Goal: Transaction & Acquisition: Purchase product/service

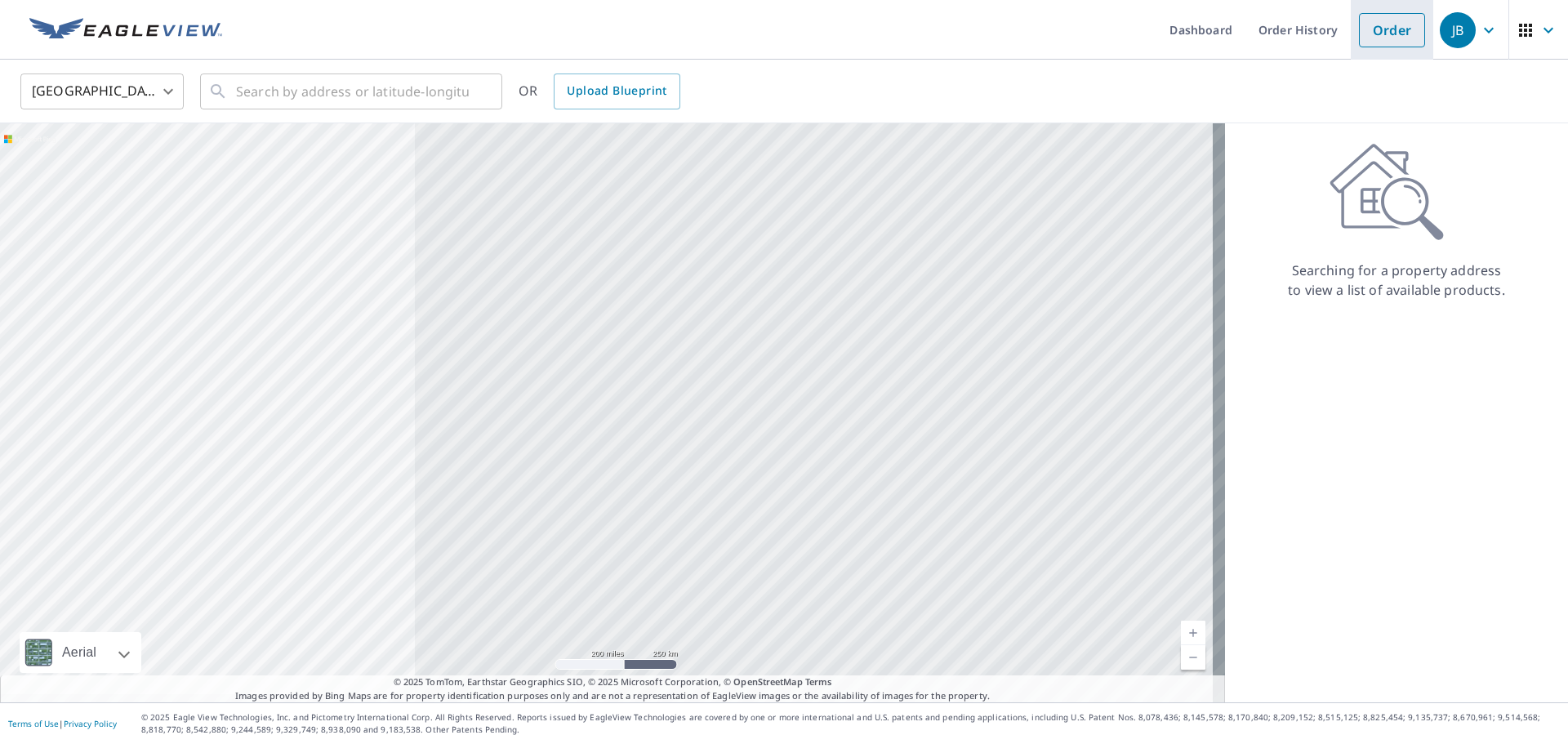
click at [769, 34] on link "Order" at bounding box center [1392, 29] width 66 height 34
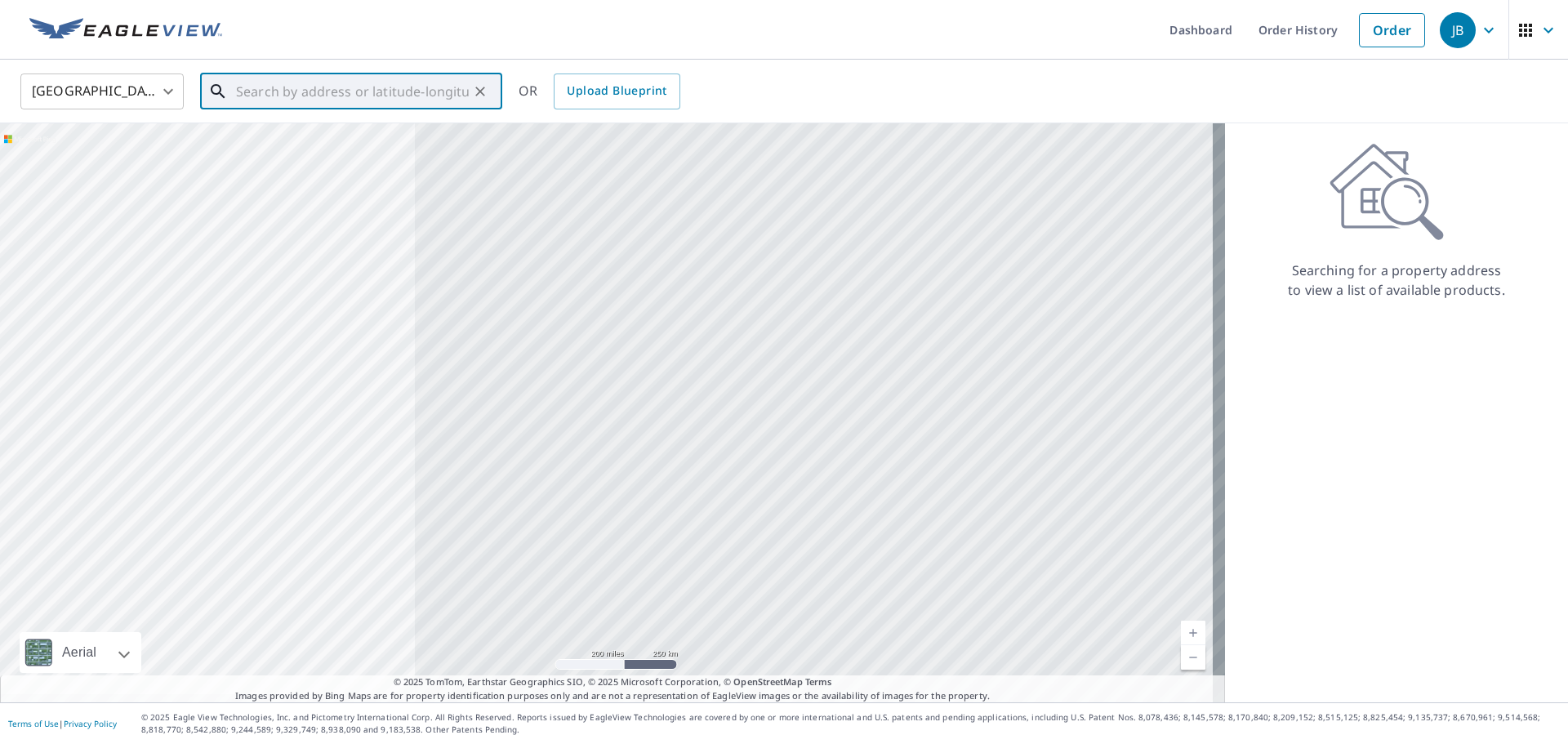
click at [361, 95] on input "text" at bounding box center [352, 91] width 233 height 46
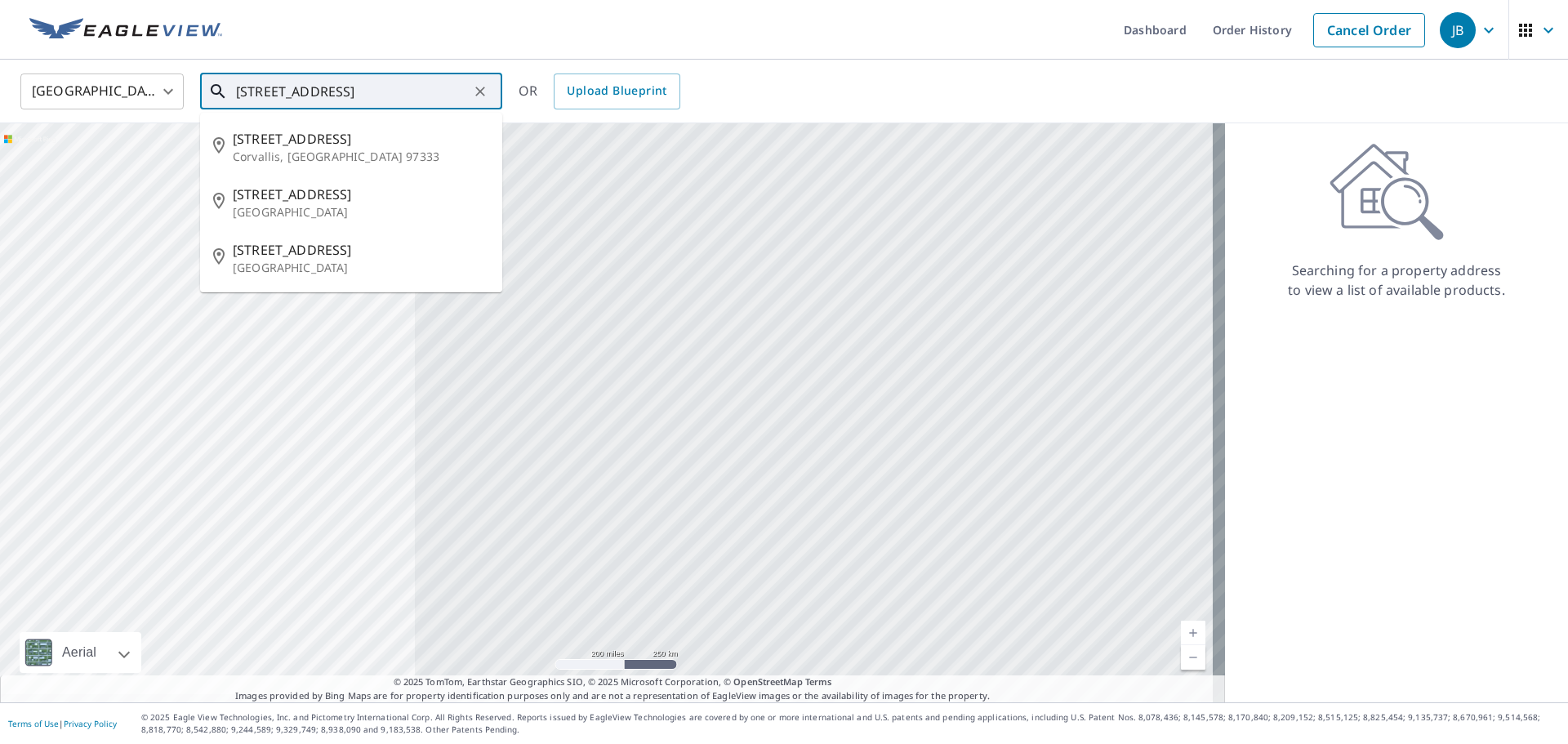
type input "[STREET_ADDRESS]"
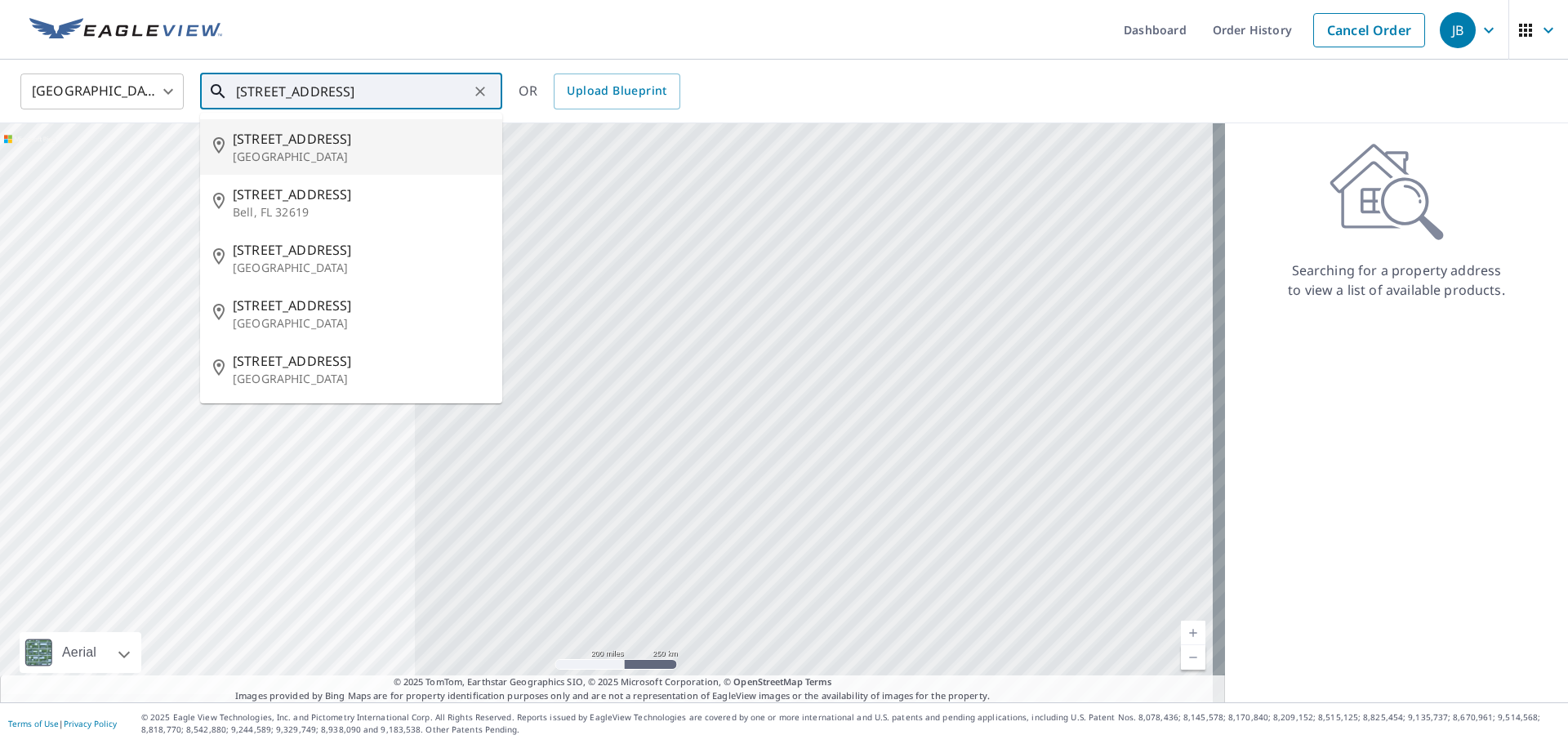
drag, startPoint x: 387, startPoint y: 101, endPoint x: 118, endPoint y: 98, distance: 269.0
click at [118, 98] on div "[GEOGRAPHIC_DATA] [GEOGRAPHIC_DATA] ​ [STREET_ADDRESS][GEOGRAPHIC_DATA][STREET_…" at bounding box center [778, 91] width 1541 height 39
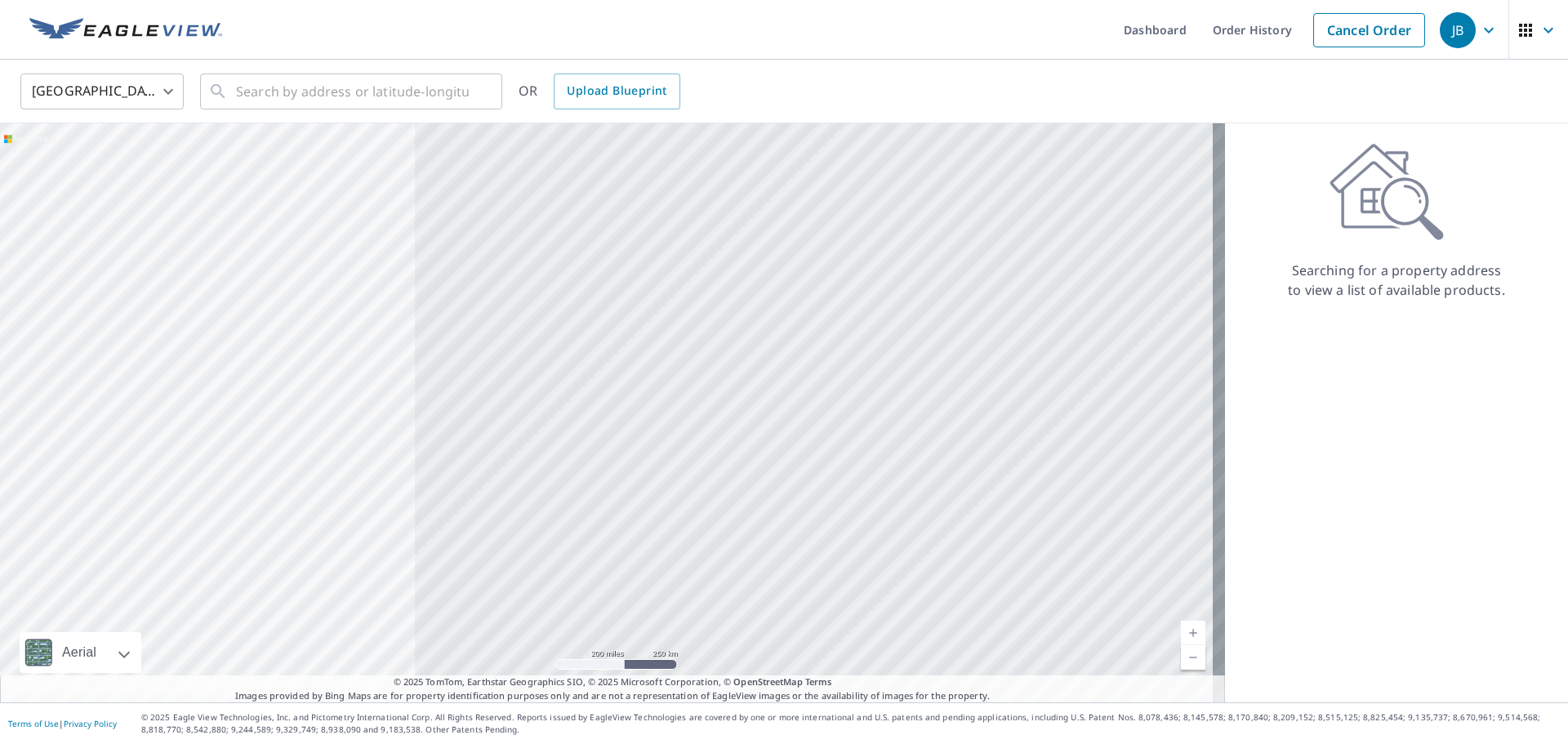
click at [682, 16] on ul "Dashboard Order History Cancel Order" at bounding box center [833, 29] width 1201 height 59
click at [769, 39] on link "Cancel Order" at bounding box center [1369, 29] width 112 height 34
click at [769, 37] on link "Order" at bounding box center [1392, 29] width 66 height 34
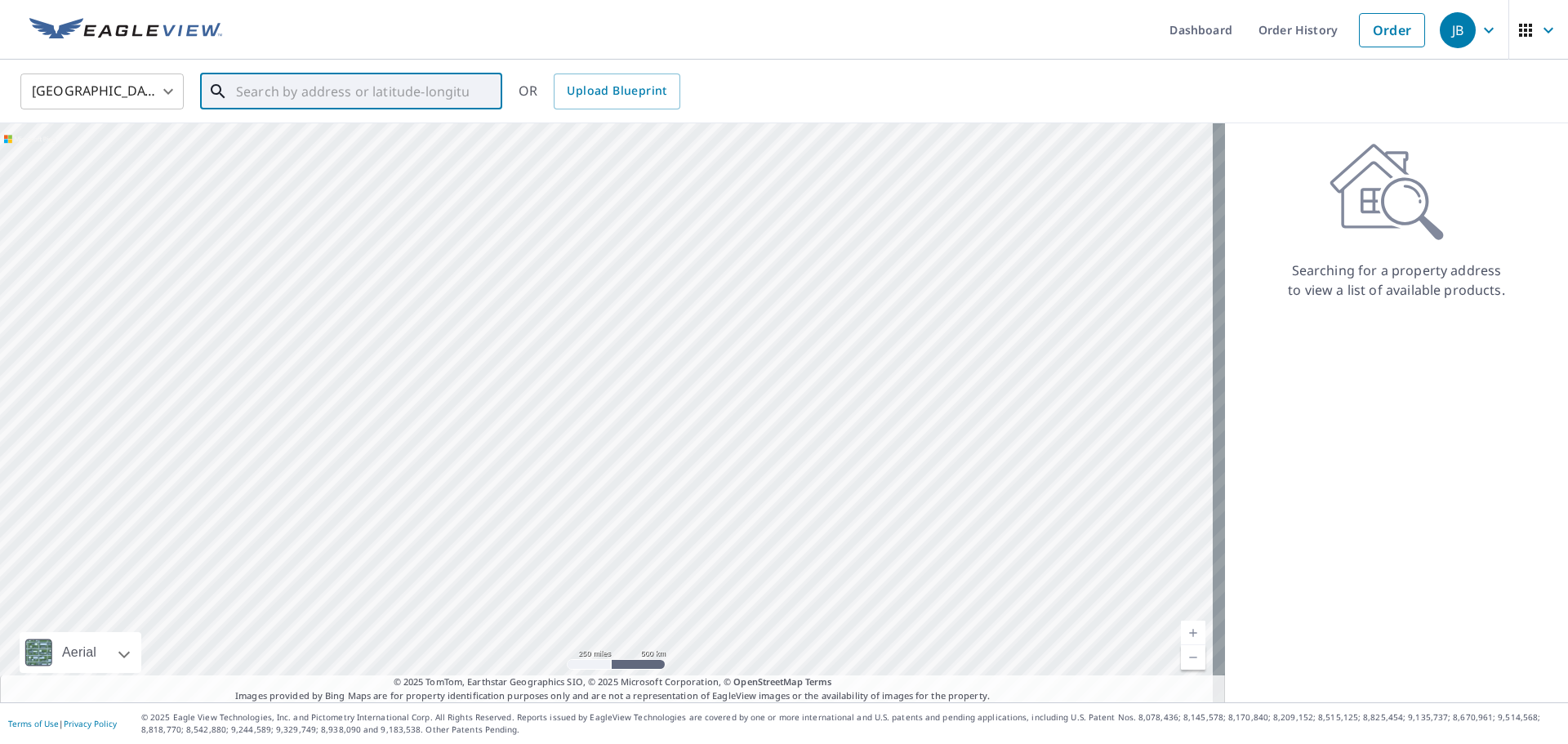
click at [325, 83] on input "text" at bounding box center [352, 91] width 233 height 46
paste input "[STREET_ADDRESS]"
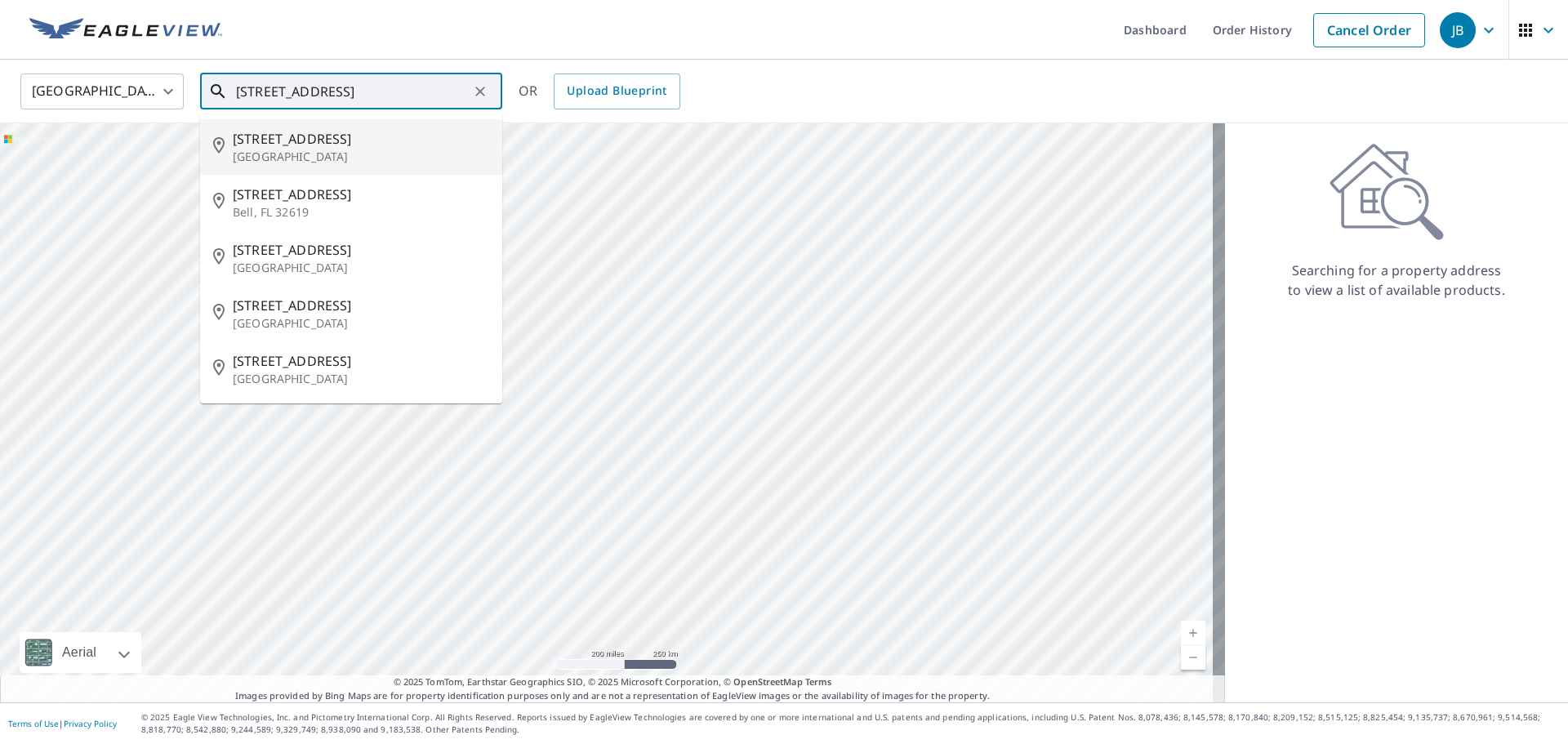
click at [363, 86] on input "[STREET_ADDRESS]" at bounding box center [352, 91] width 233 height 46
click at [424, 49] on ul "Dashboard Order History Cancel Order" at bounding box center [833, 29] width 1201 height 59
click at [390, 91] on input "[STREET_ADDRESS]" at bounding box center [352, 91] width 233 height 46
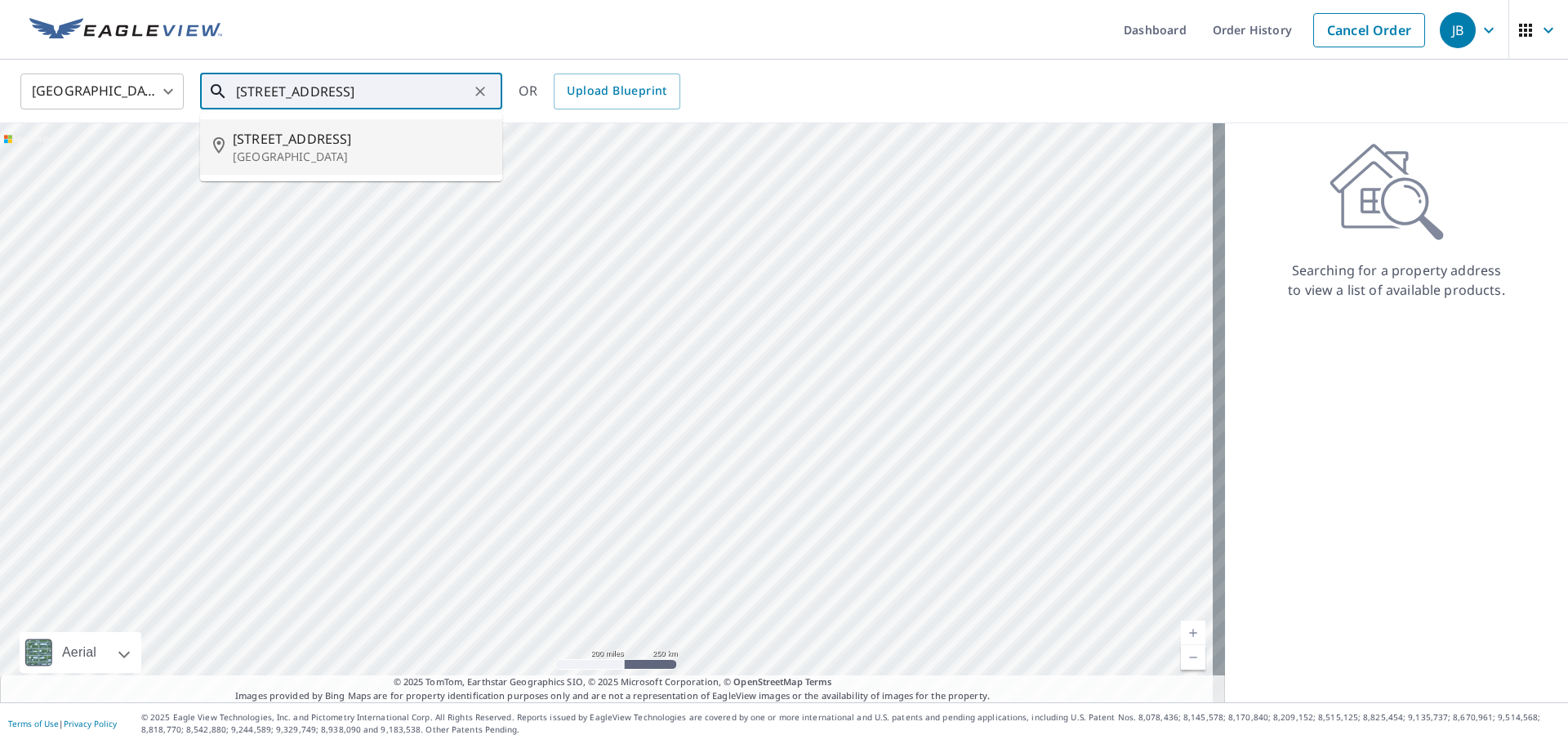
click at [371, 154] on p "[GEOGRAPHIC_DATA]" at bounding box center [361, 156] width 256 height 16
type input "[STREET_ADDRESS]"
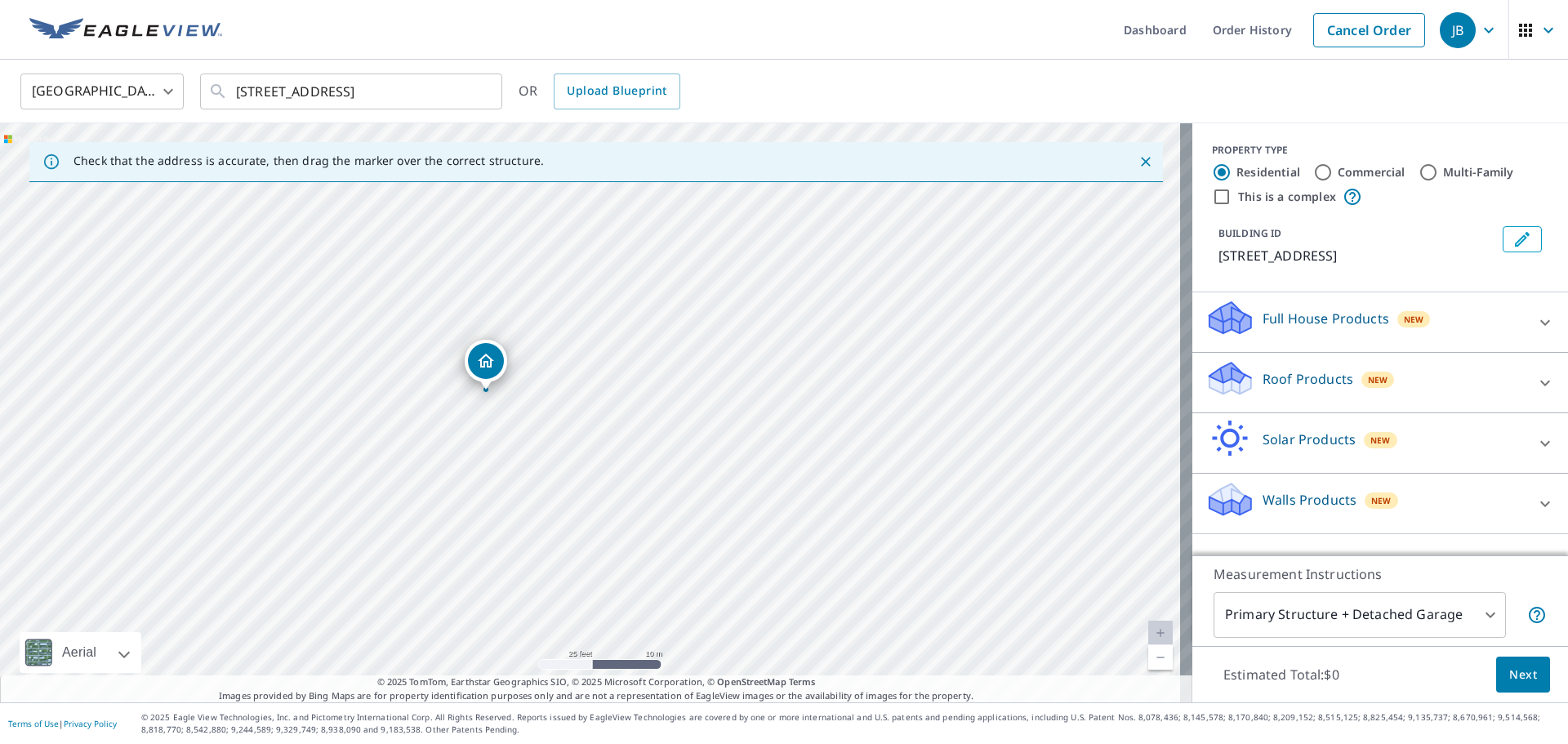
drag, startPoint x: 519, startPoint y: 373, endPoint x: 481, endPoint y: 359, distance: 40.5
click at [769, 628] on body "JB JB Dashboard Order History Cancel Order JB [GEOGRAPHIC_DATA] [GEOGRAPHIC_DAT…" at bounding box center [784, 372] width 1568 height 744
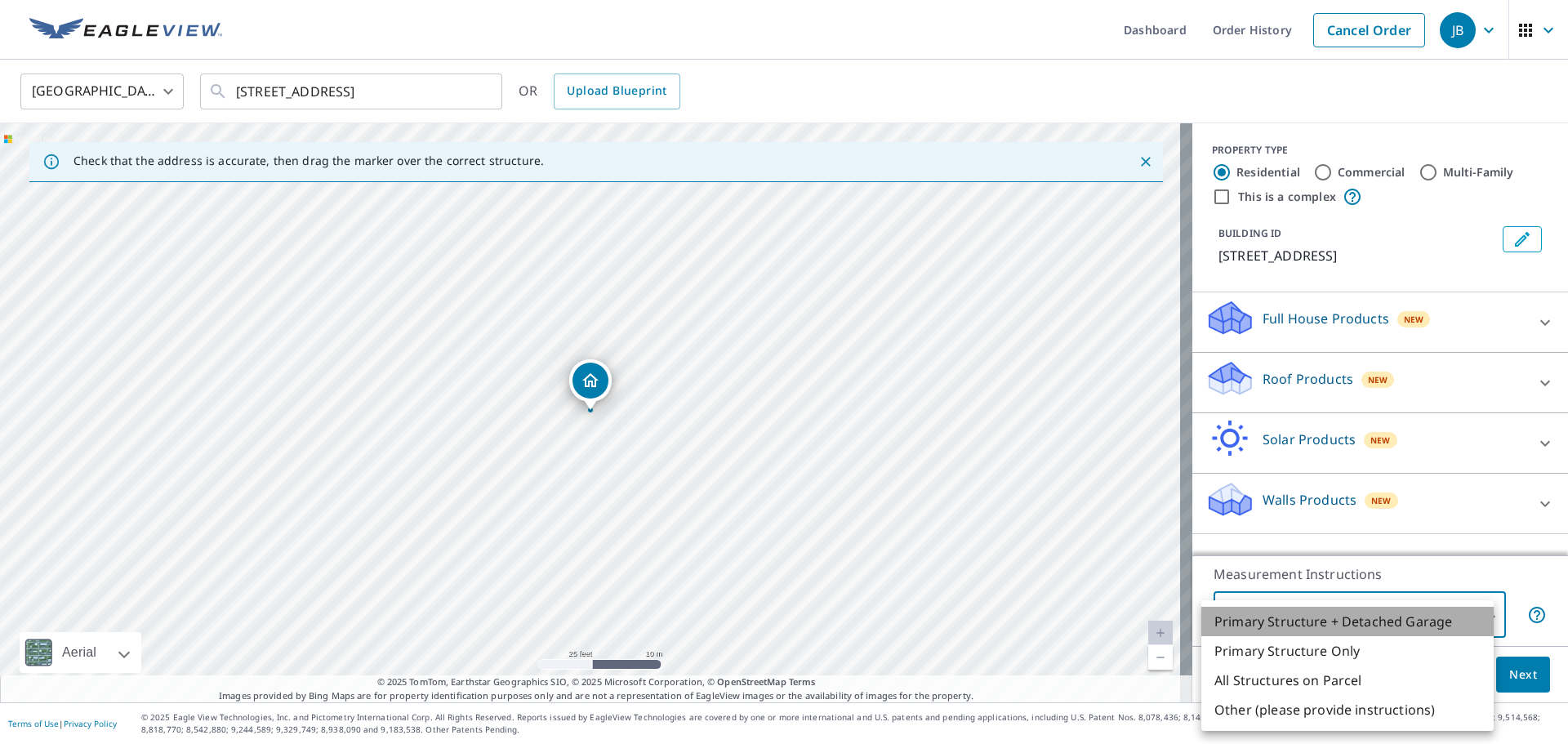
click at [769, 628] on li "Primary Structure + Detached Garage" at bounding box center [1347, 621] width 292 height 29
click at [769, 628] on body "JB JB Dashboard Order History Cancel Order JB [GEOGRAPHIC_DATA] [GEOGRAPHIC_DAT…" at bounding box center [784, 372] width 1568 height 744
click at [769, 651] on li "Primary Structure Only" at bounding box center [1347, 651] width 292 height 29
type input "2"
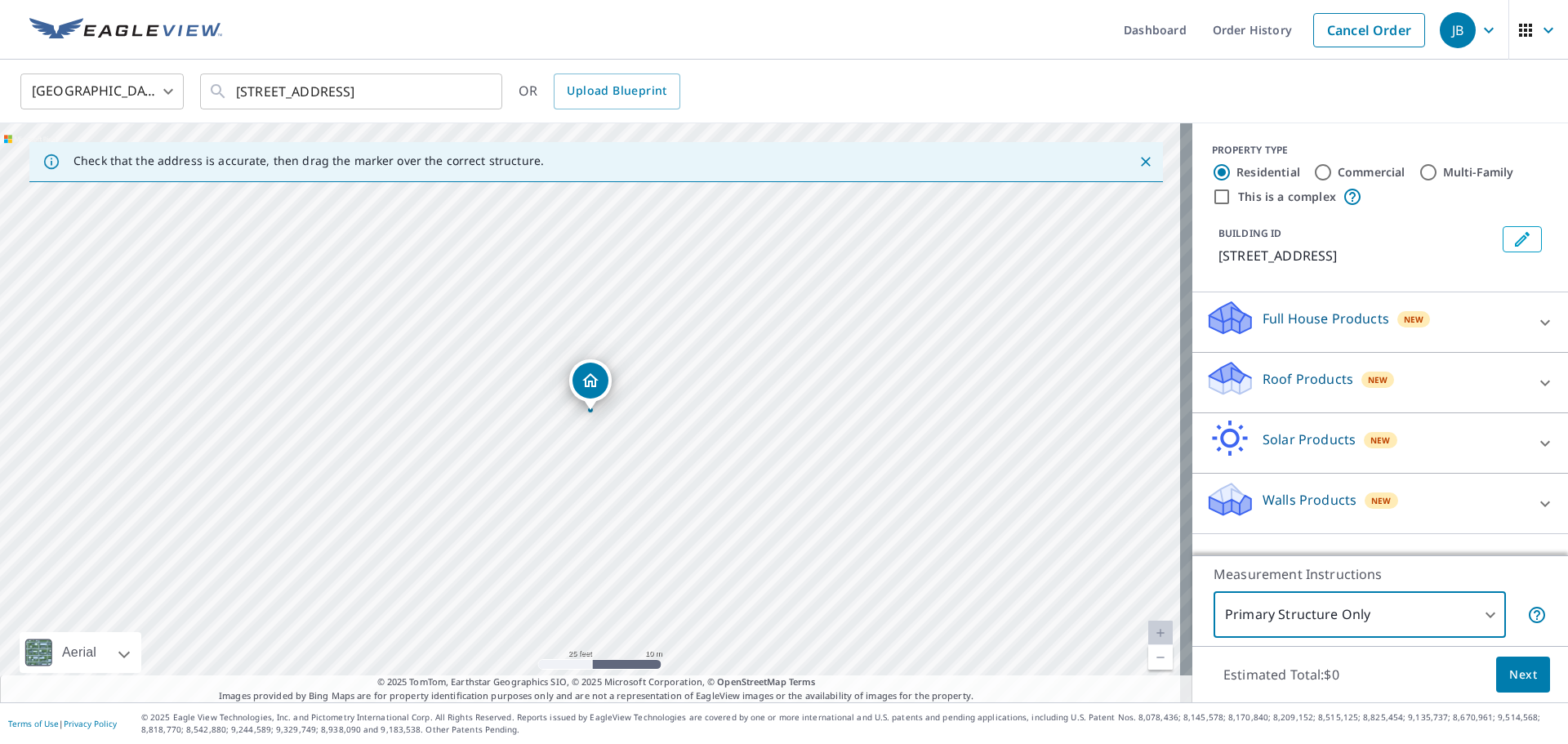
click at [769, 668] on span "Next" at bounding box center [1523, 674] width 28 height 20
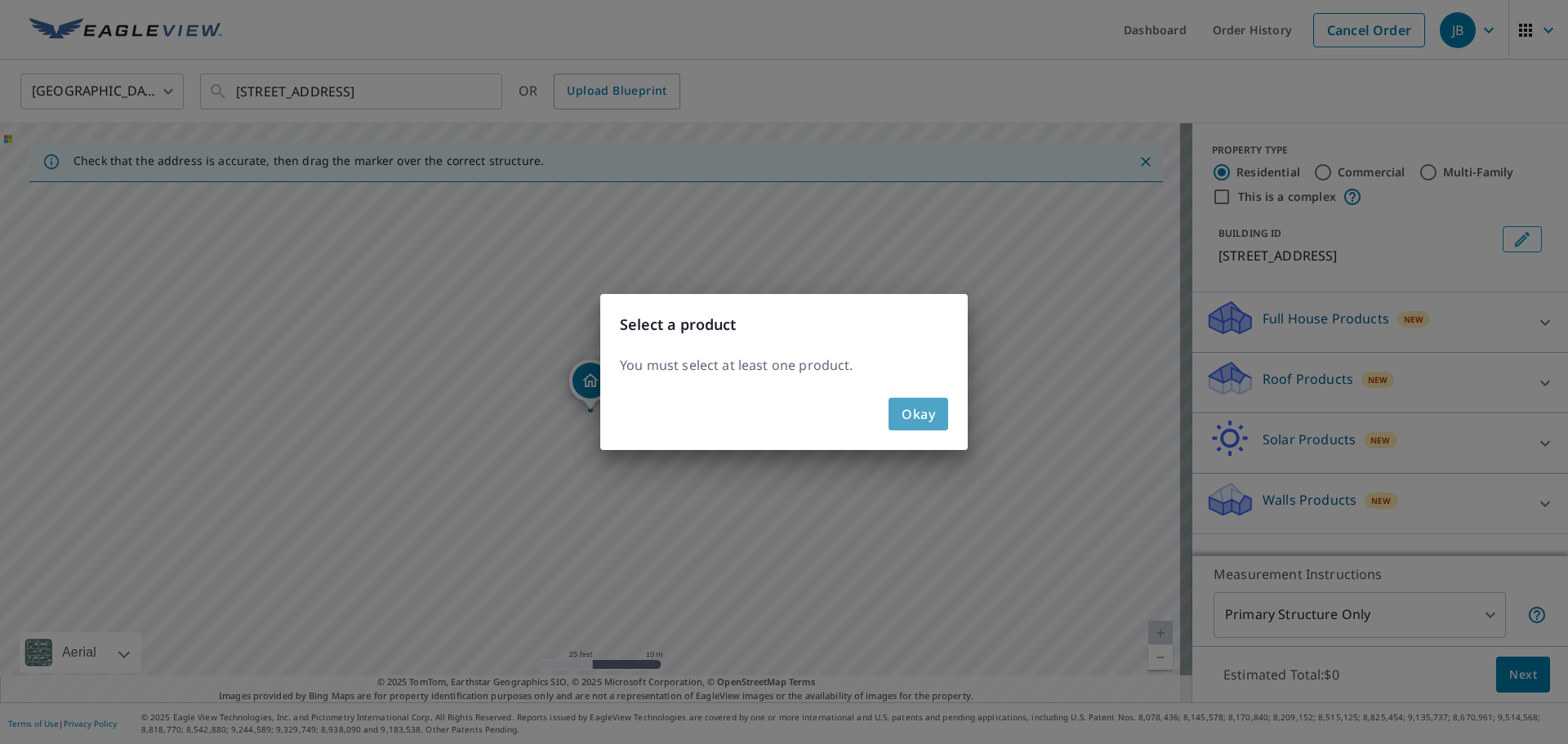
click at [769, 410] on span "Okay" at bounding box center [918, 414] width 34 height 23
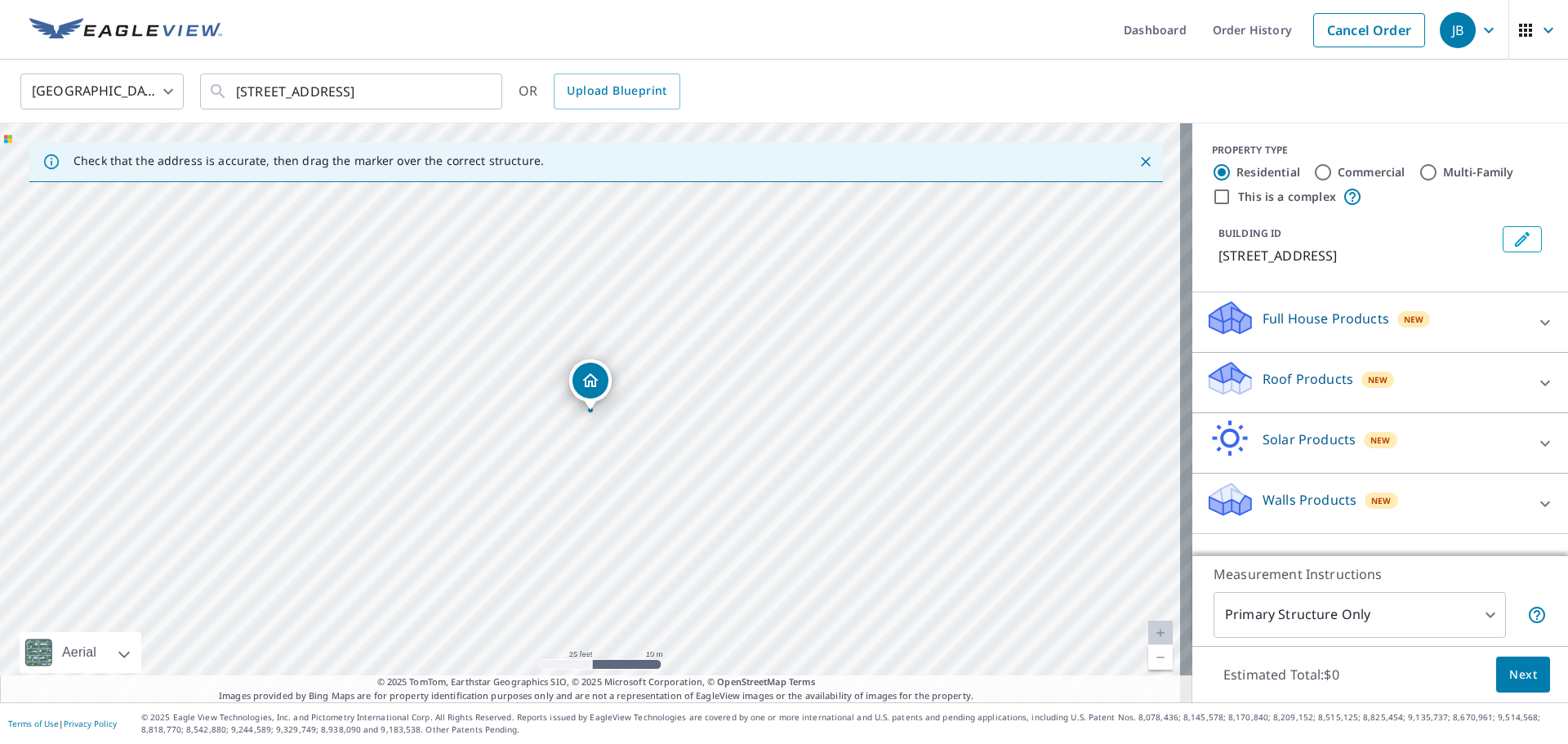
click at [769, 381] on p "Roof Products" at bounding box center [1307, 378] width 90 height 19
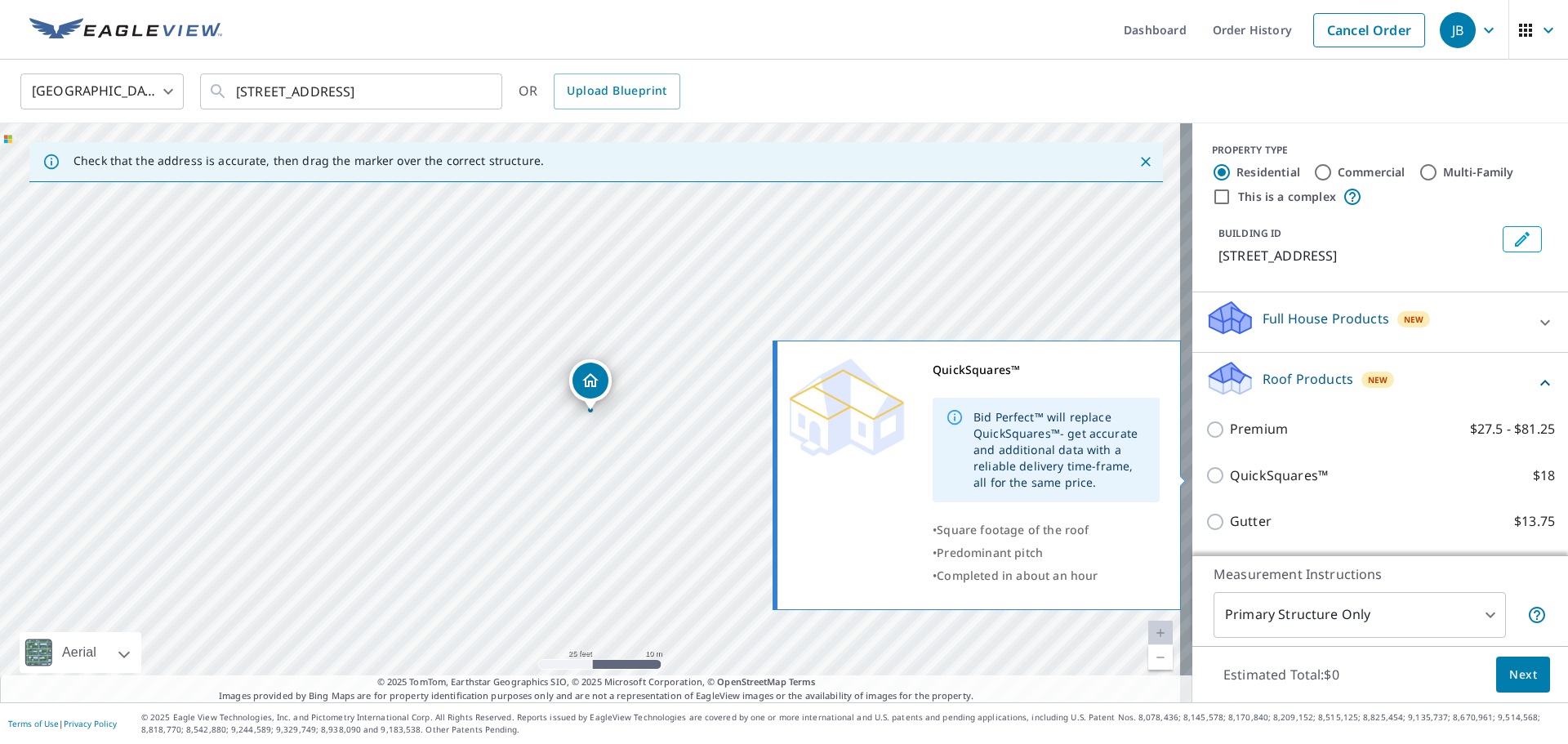
click at [769, 469] on input "QuickSquares™ $18" at bounding box center [1218, 475] width 24 height 19
checkbox input "true"
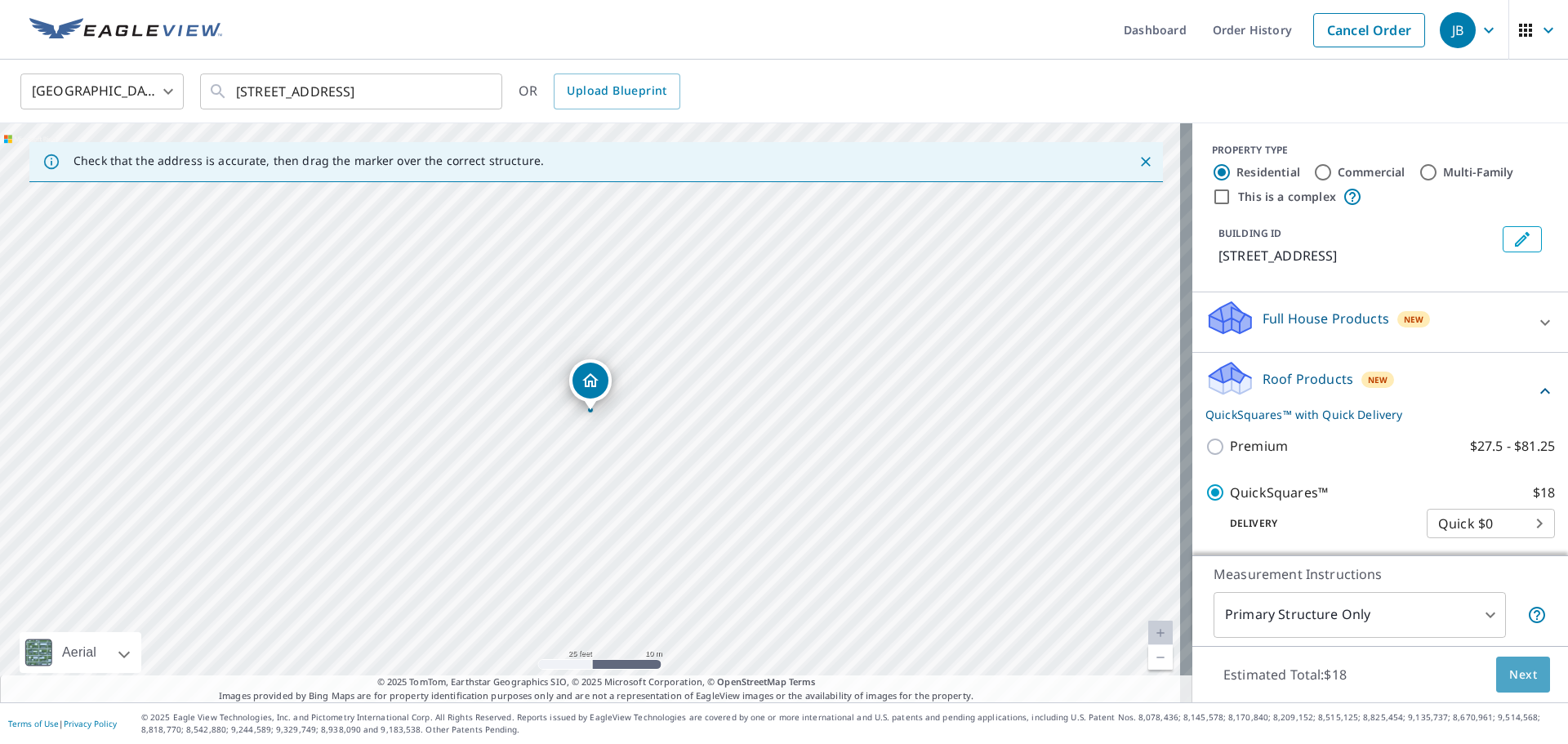
click at [769, 673] on span "Next" at bounding box center [1523, 674] width 28 height 20
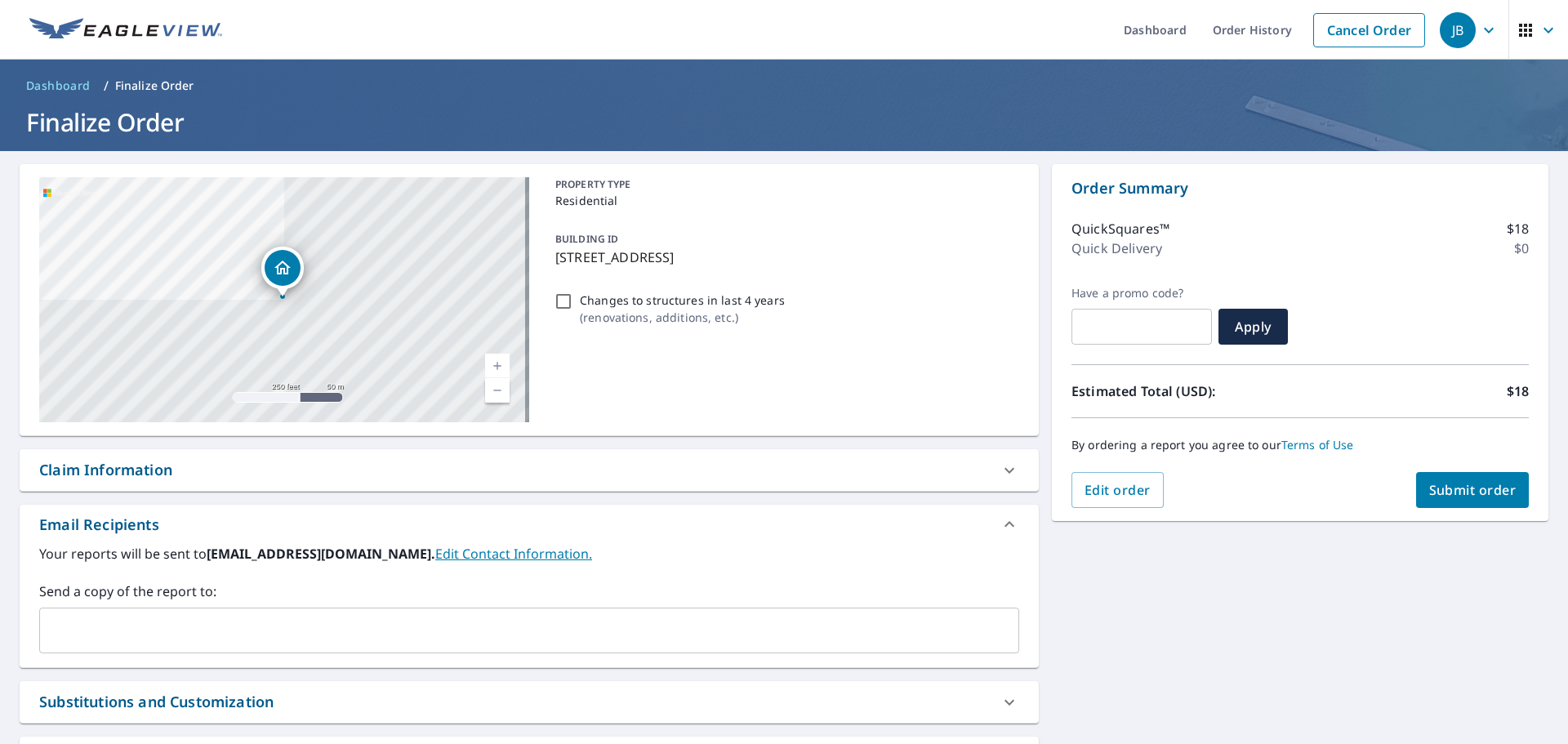
click at [769, 490] on span "Submit order" at bounding box center [1473, 490] width 87 height 18
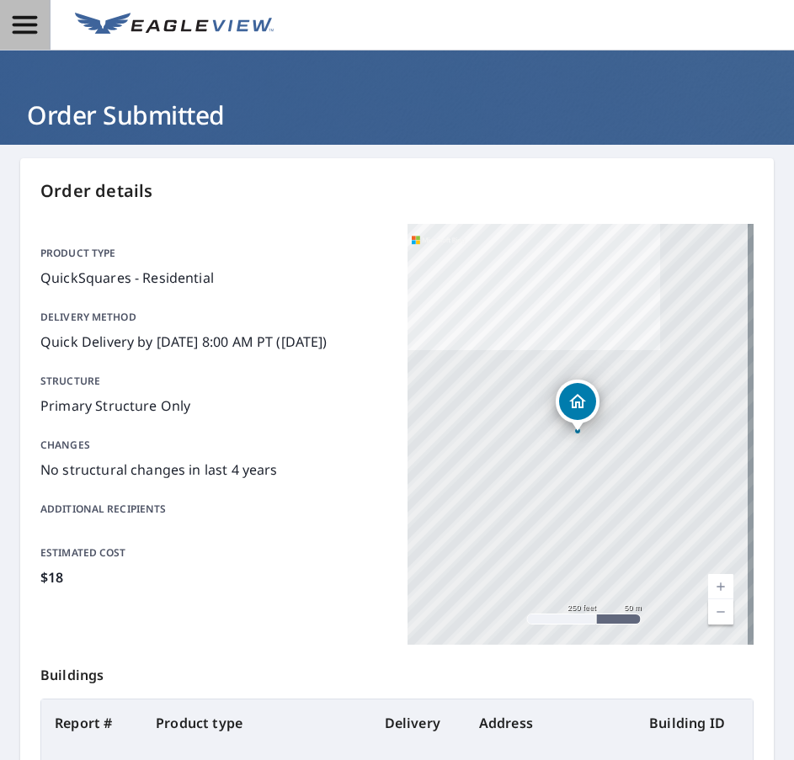
click at [31, 33] on icon "button" at bounding box center [25, 25] width 24 height 18
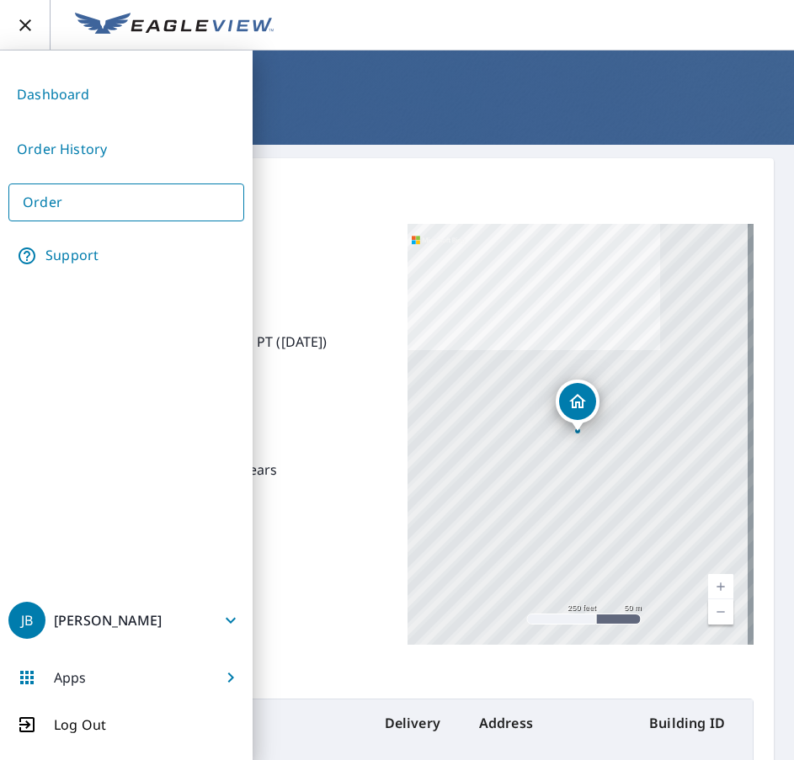
click at [301, 349] on p "Quick Delivery by [DATE] 8:00 AM PT ([DATE])" at bounding box center [213, 342] width 347 height 20
